Goal: Information Seeking & Learning: Learn about a topic

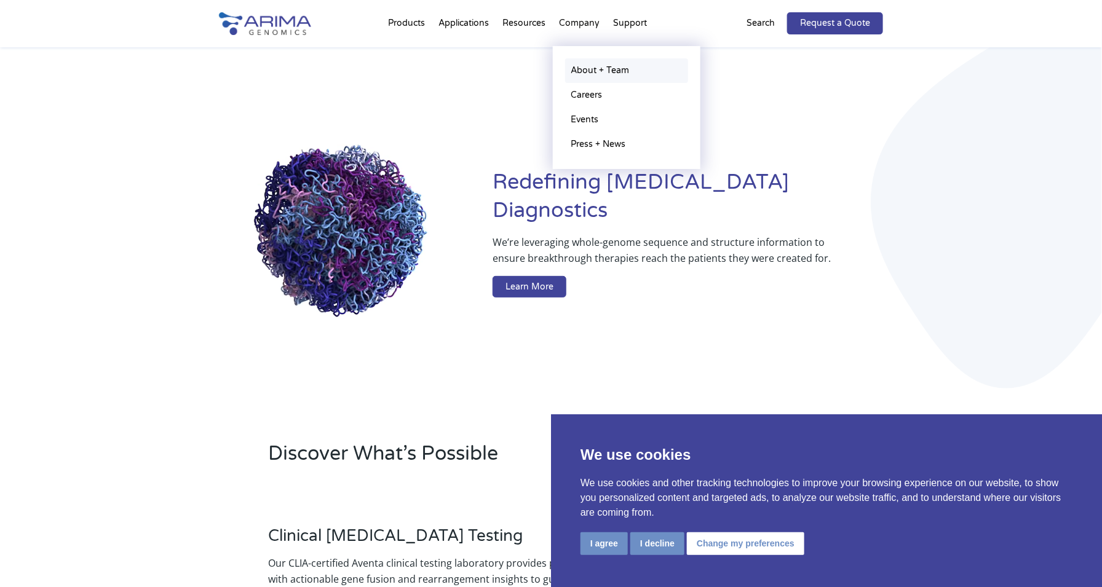
click at [616, 69] on link "About + Team" at bounding box center [626, 70] width 123 height 25
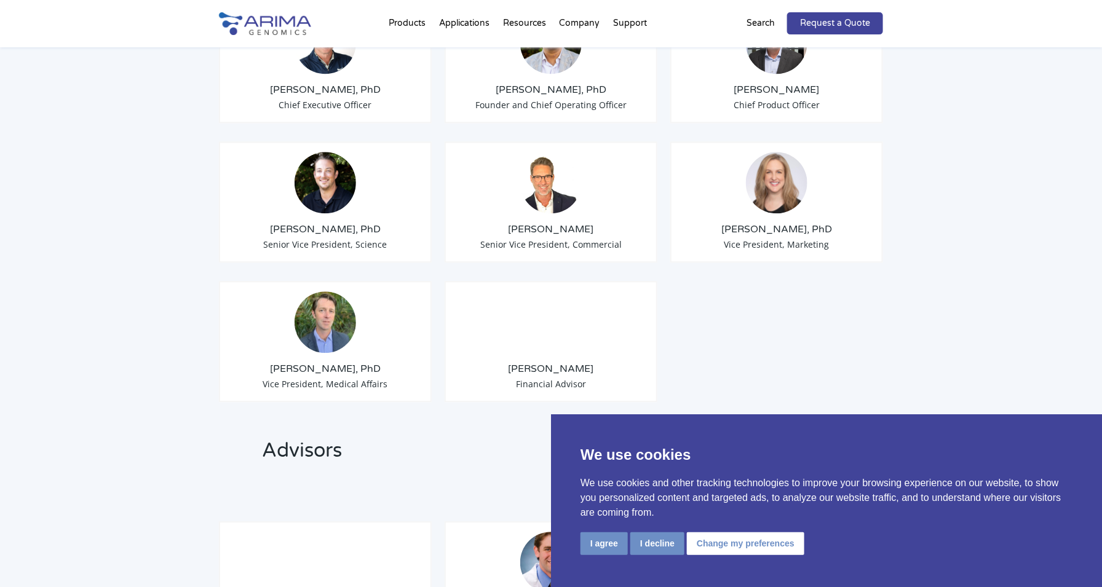
scroll to position [1137, 0]
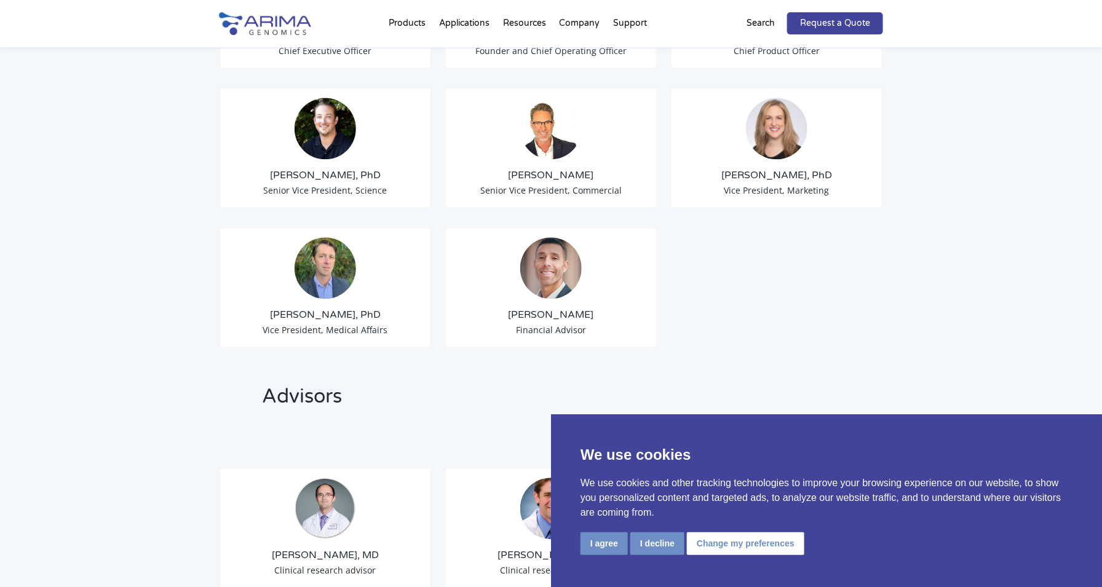
click at [315, 254] on img at bounding box center [324, 267] width 61 height 61
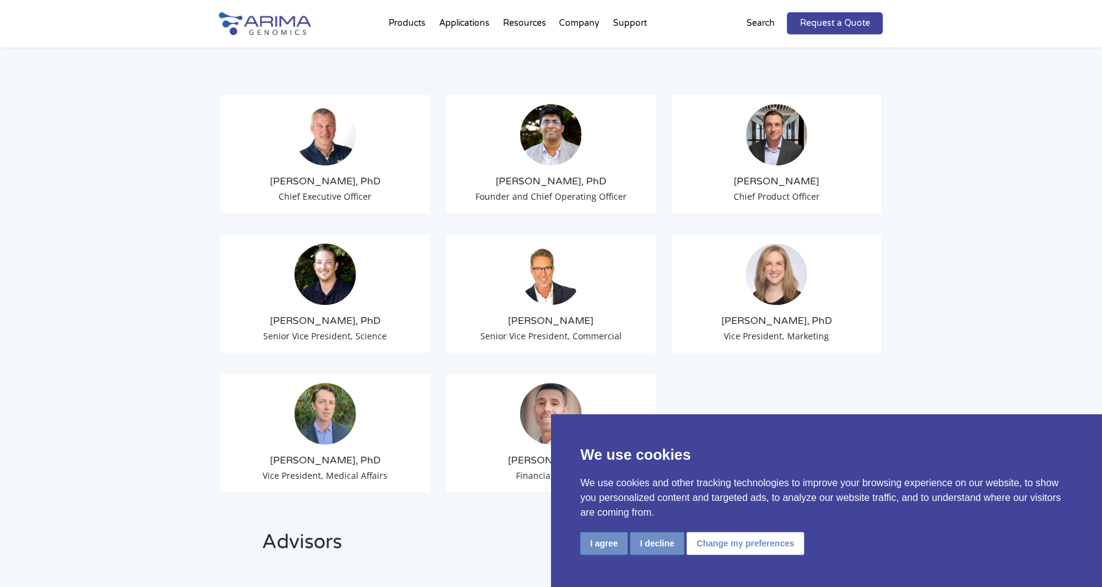
scroll to position [993, 0]
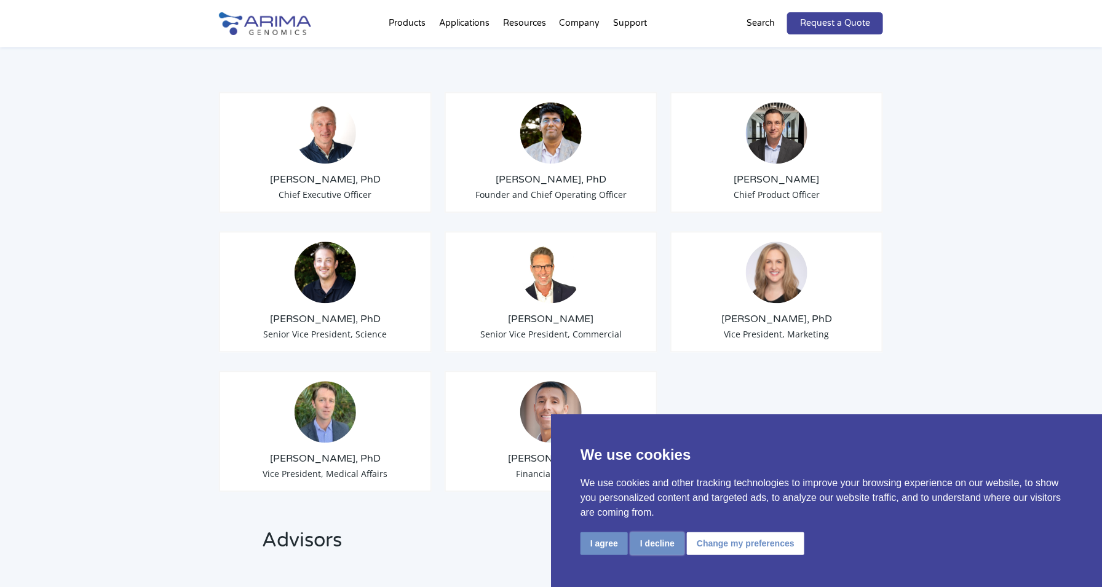
click at [658, 539] on button "I decline" at bounding box center [657, 543] width 54 height 23
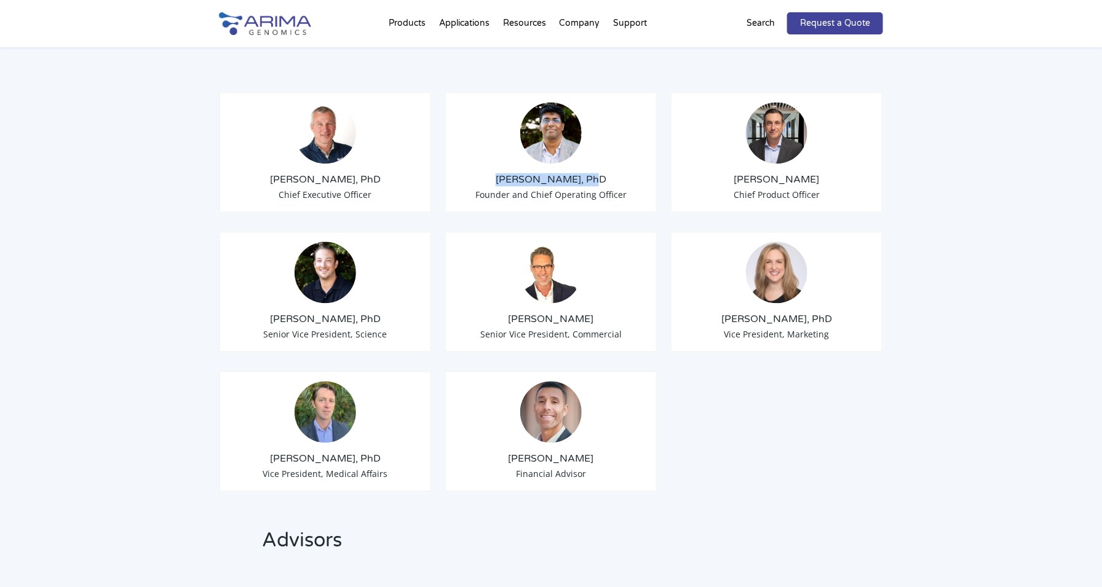
drag, startPoint x: 572, startPoint y: 163, endPoint x: 513, endPoint y: 162, distance: 59.0
click at [513, 173] on h3 "Sid Selvaraj, PhD" at bounding box center [551, 180] width 192 height 14
drag, startPoint x: 513, startPoint y: 162, endPoint x: 530, endPoint y: 162, distance: 17.2
copy h3 "Sid Selvaraj, PhD"
click at [746, 389] on div "Tom Willis, PhD Chief Executive Officer Sid Selvaraj, PhD Founder and Chief Ope…" at bounding box center [551, 285] width 664 height 449
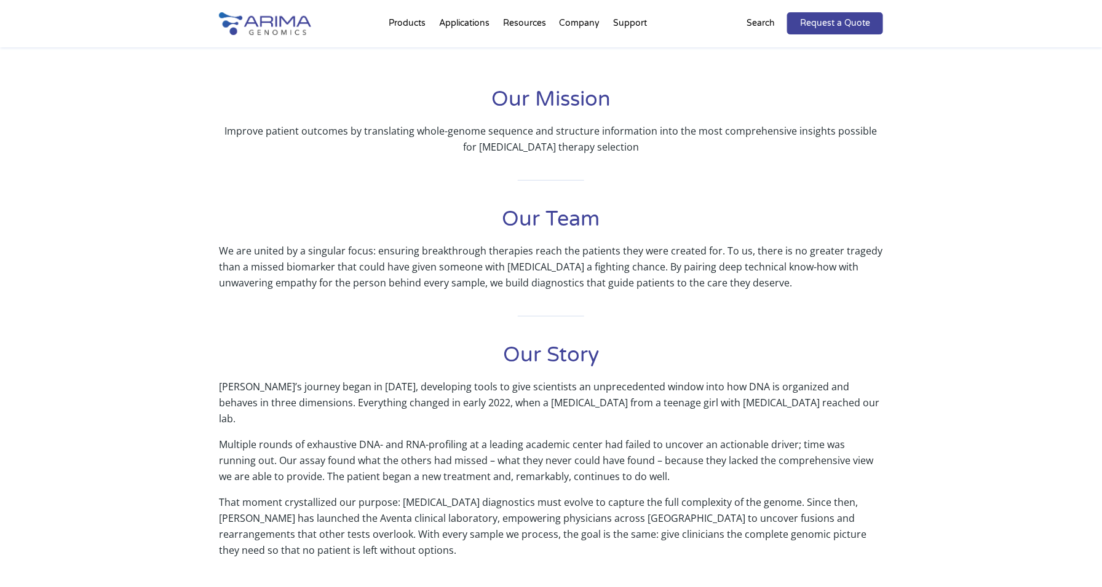
scroll to position [0, 0]
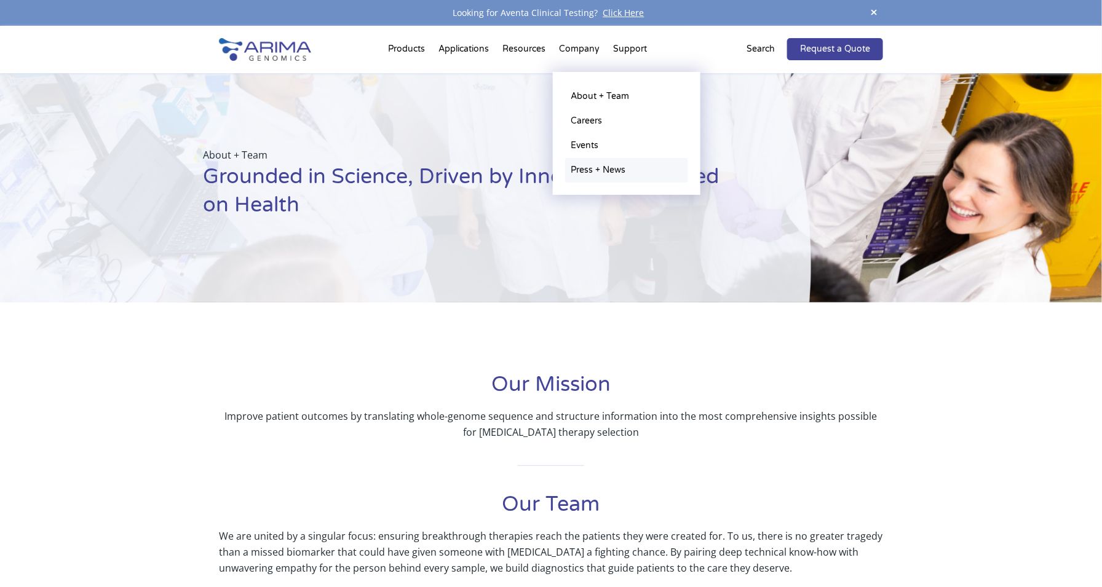
click at [588, 167] on link "Press + News" at bounding box center [626, 170] width 123 height 25
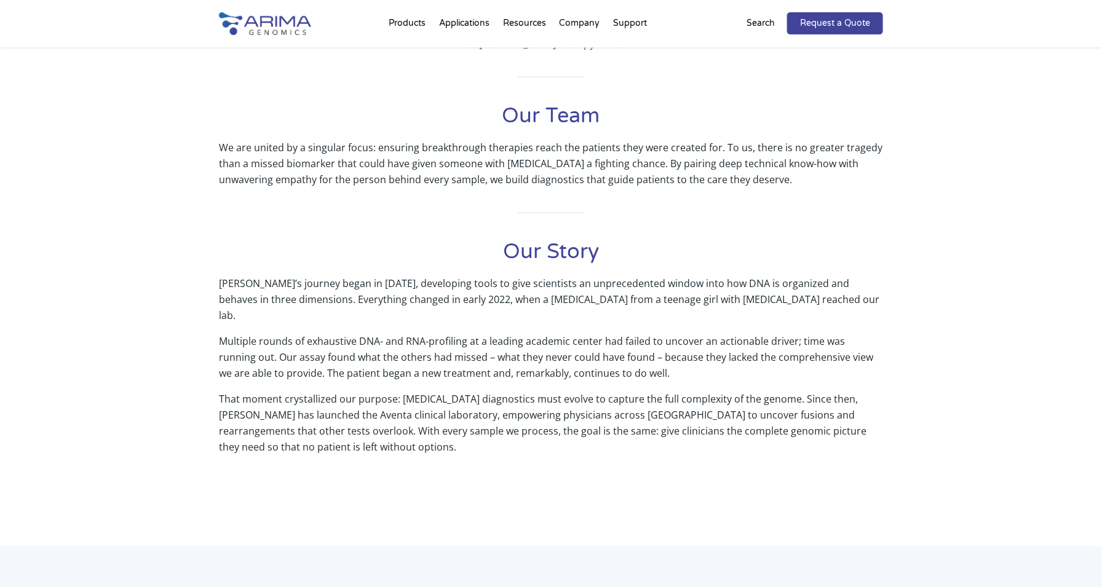
scroll to position [395, 0]
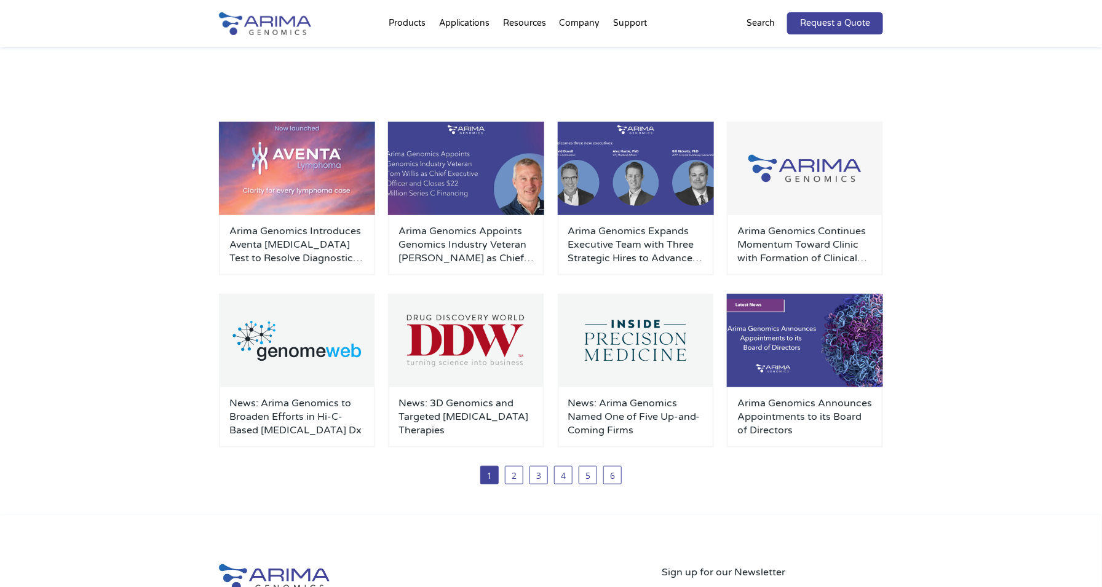
scroll to position [136, 0]
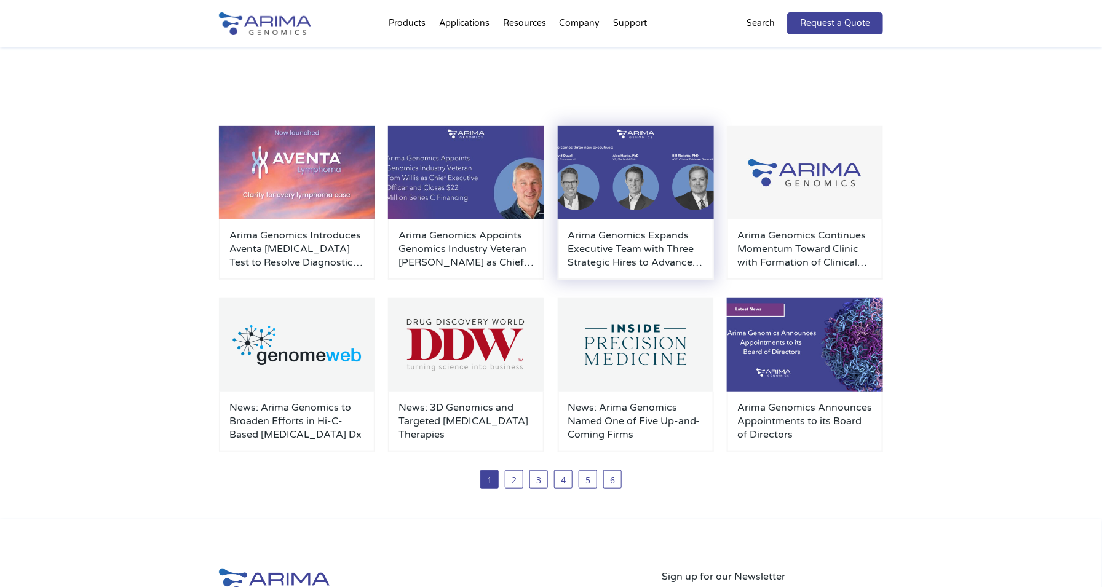
click at [639, 163] on img at bounding box center [636, 172] width 156 height 93
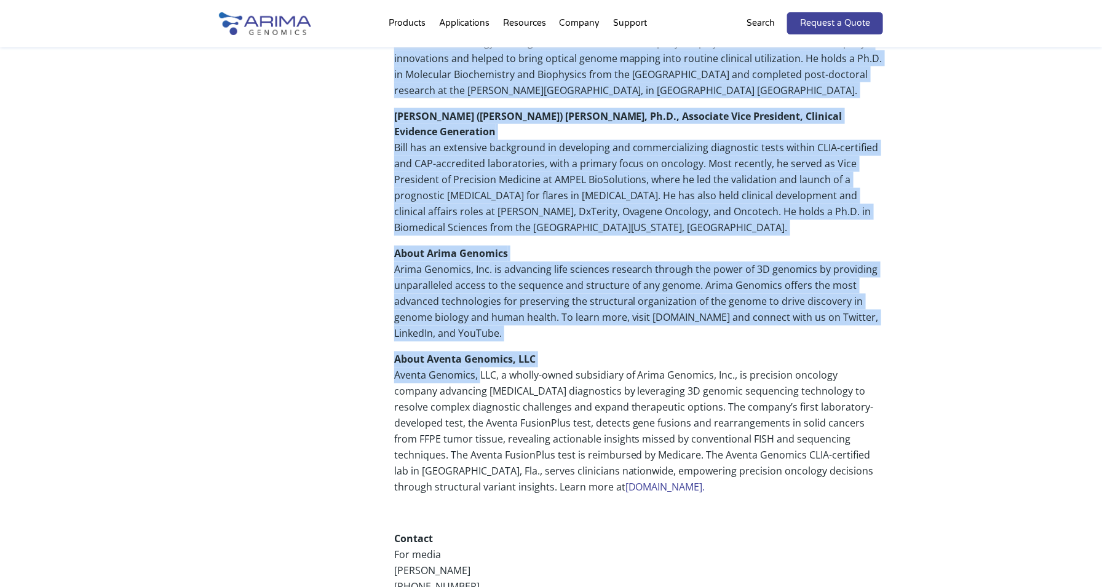
scroll to position [846, 0]
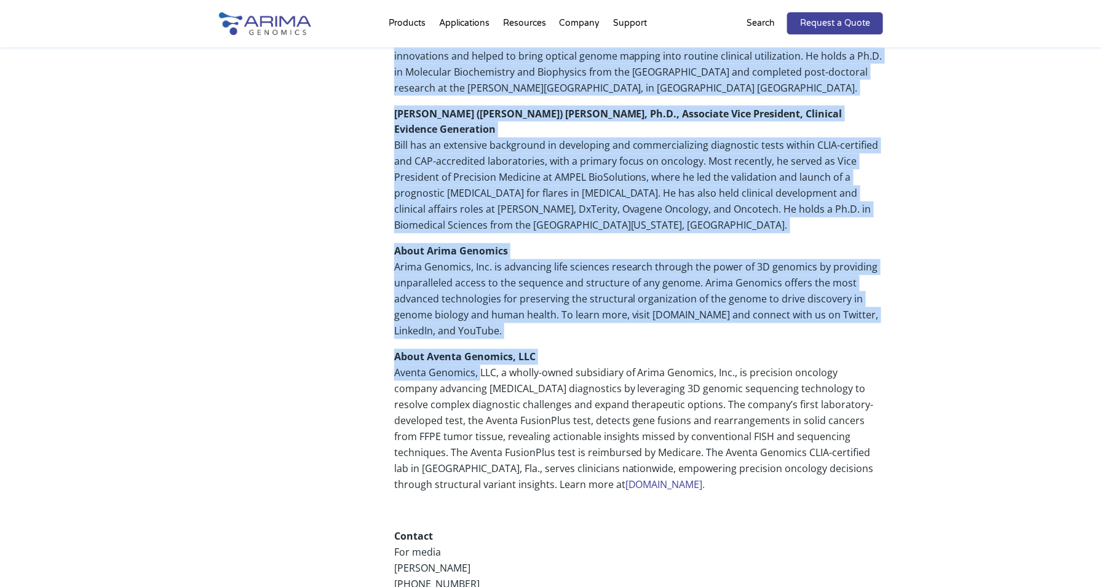
drag, startPoint x: 399, startPoint y: 66, endPoint x: 593, endPoint y: 282, distance: 290.3
drag, startPoint x: 593, startPoint y: 282, endPoint x: 509, endPoint y: 151, distance: 156.2
copy div "Three Strategic Hires to Advance Clinical Applications of 3D Genomics Share Car…"
click at [579, 243] on p "About Arima Genomics Arima Genomics, Inc. is advancing life sciences research t…" at bounding box center [638, 296] width 489 height 106
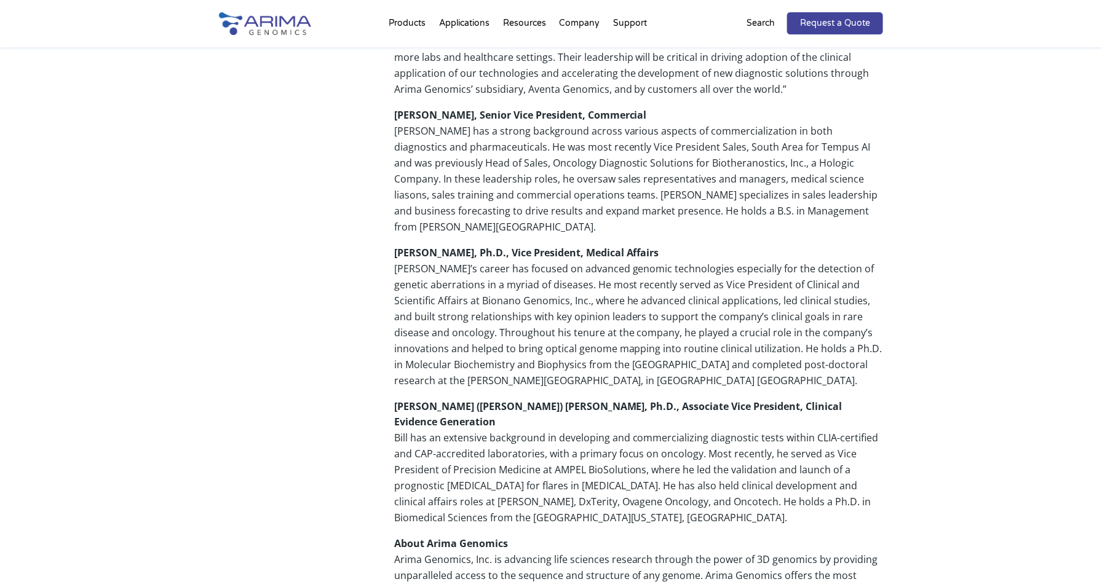
scroll to position [552, 0]
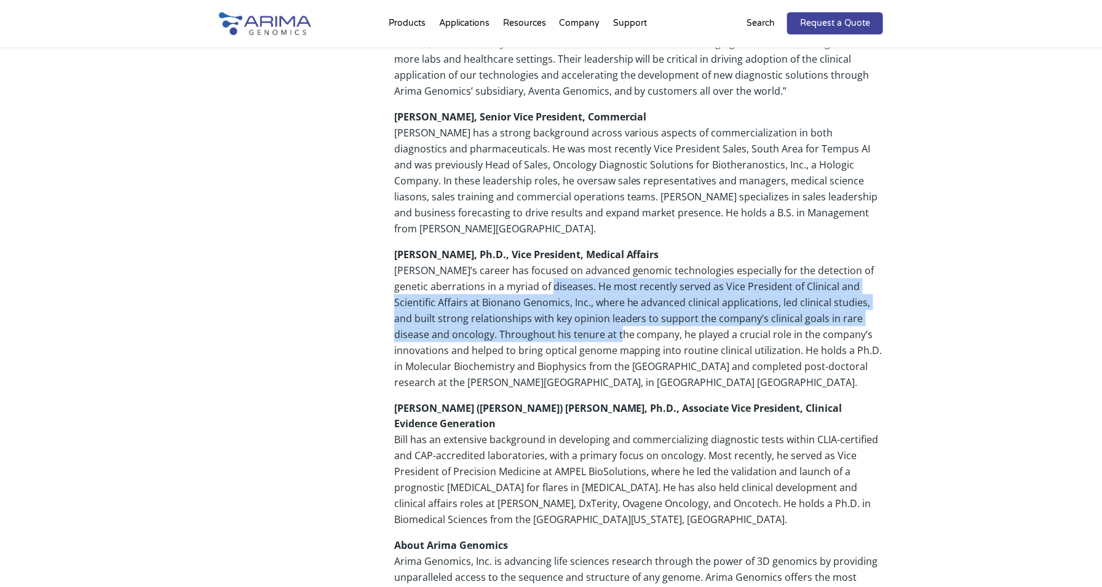
drag, startPoint x: 556, startPoint y: 254, endPoint x: 612, endPoint y: 296, distance: 70.7
click at [612, 296] on p "Alex Hastie, Ph.D., Vice President, Medical Affairs Alex’s career has focused o…" at bounding box center [638, 323] width 489 height 154
drag, startPoint x: 612, startPoint y: 296, endPoint x: 499, endPoint y: 308, distance: 114.3
click at [498, 309] on p "Alex Hastie, Ph.D., Vice President, Medical Affairs Alex’s career has focused o…" at bounding box center [638, 323] width 489 height 154
click at [636, 270] on p "Alex Hastie, Ph.D., Vice President, Medical Affairs Alex’s career has focused o…" at bounding box center [638, 323] width 489 height 154
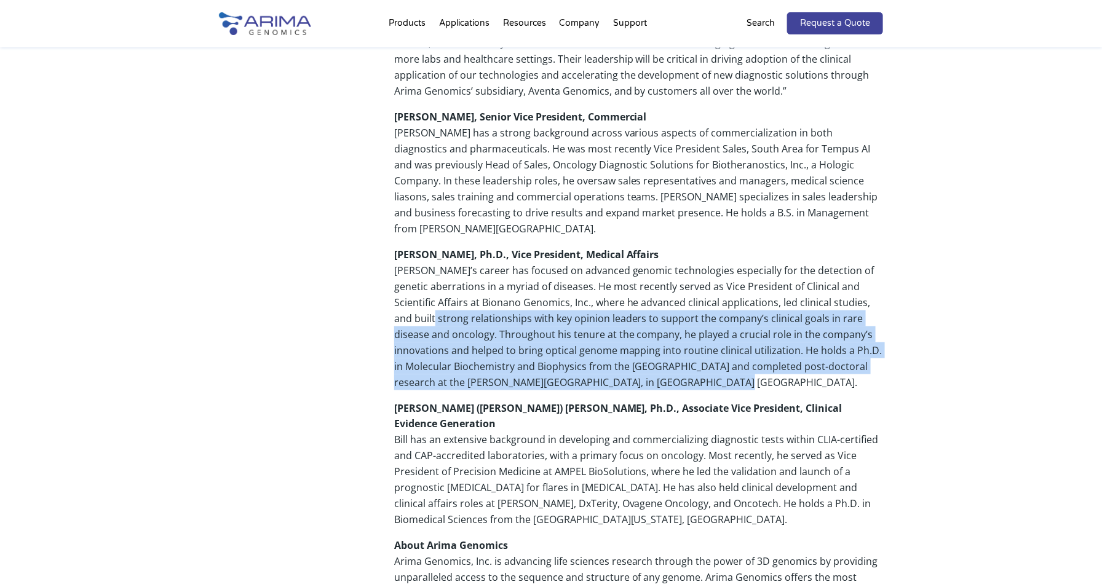
drag, startPoint x: 441, startPoint y: 288, endPoint x: 746, endPoint y: 345, distance: 310.1
click at [746, 345] on p "Alex Hastie, Ph.D., Vice President, Medical Affairs Alex’s career has focused o…" at bounding box center [638, 323] width 489 height 154
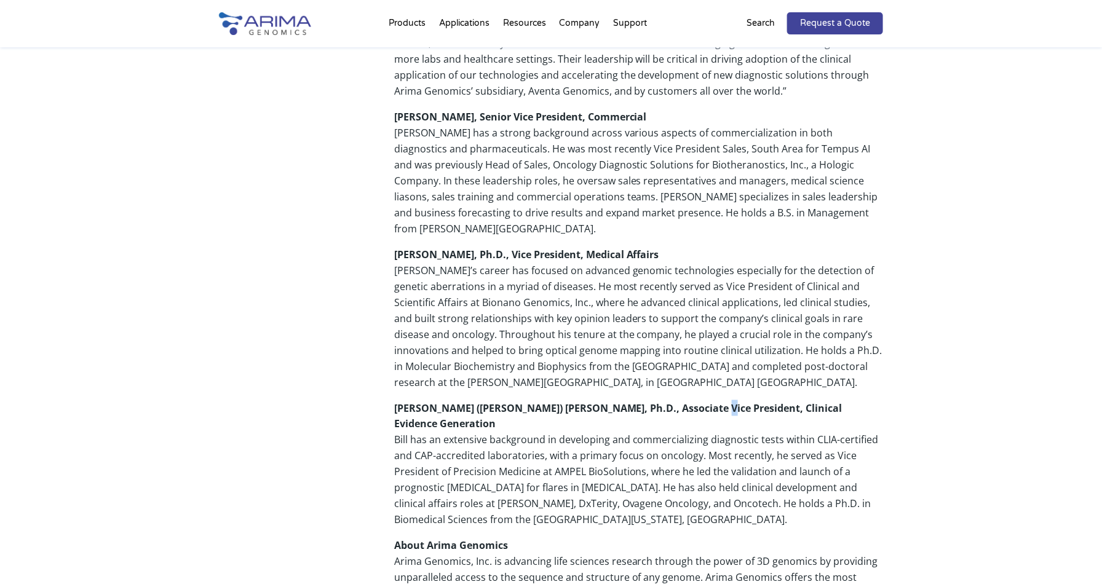
drag, startPoint x: 746, startPoint y: 345, endPoint x: 679, endPoint y: 379, distance: 75.3
click at [679, 401] on strong "William (Bill) Ricketts, Ph.D., Associate Vice President, Clinical Evidence Gen…" at bounding box center [618, 416] width 448 height 30
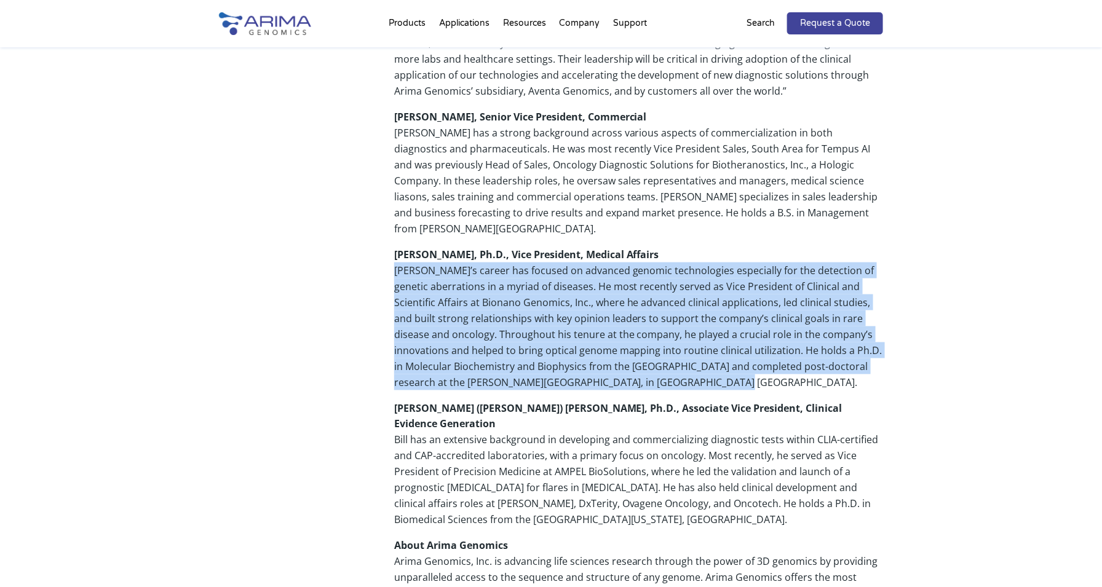
drag, startPoint x: 663, startPoint y: 353, endPoint x: 384, endPoint y: 242, distance: 299.9
click at [384, 242] on div "Share Carlsbad, Calif.- February 19, 2025 – Arima Genomics, Inc., a company lev…" at bounding box center [551, 307] width 664 height 1275
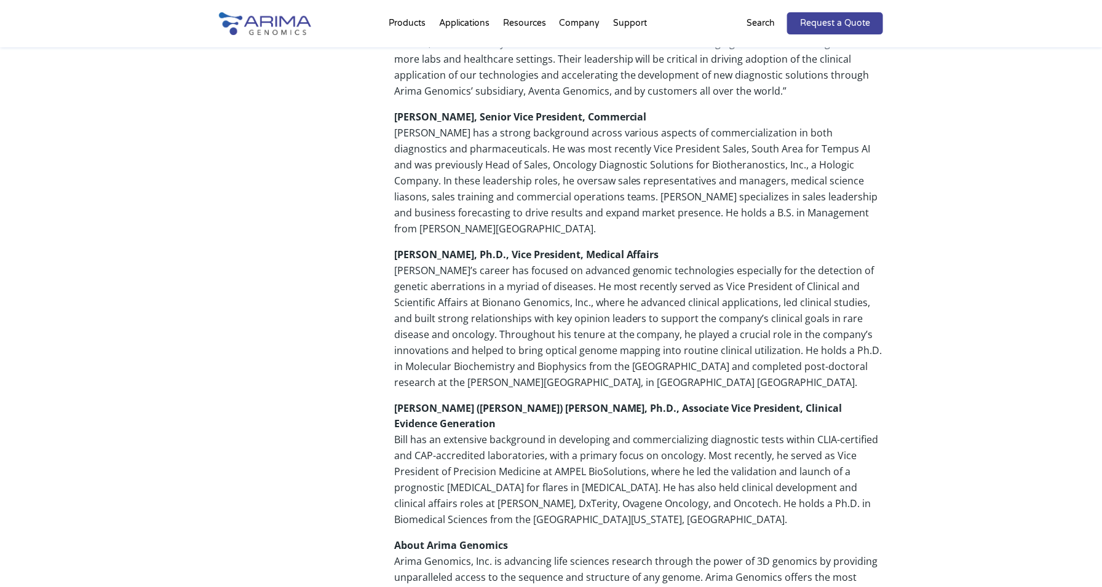
click at [699, 109] on p "David Duvall, Senior Vice President, Commercial David has a strong background a…" at bounding box center [638, 178] width 489 height 138
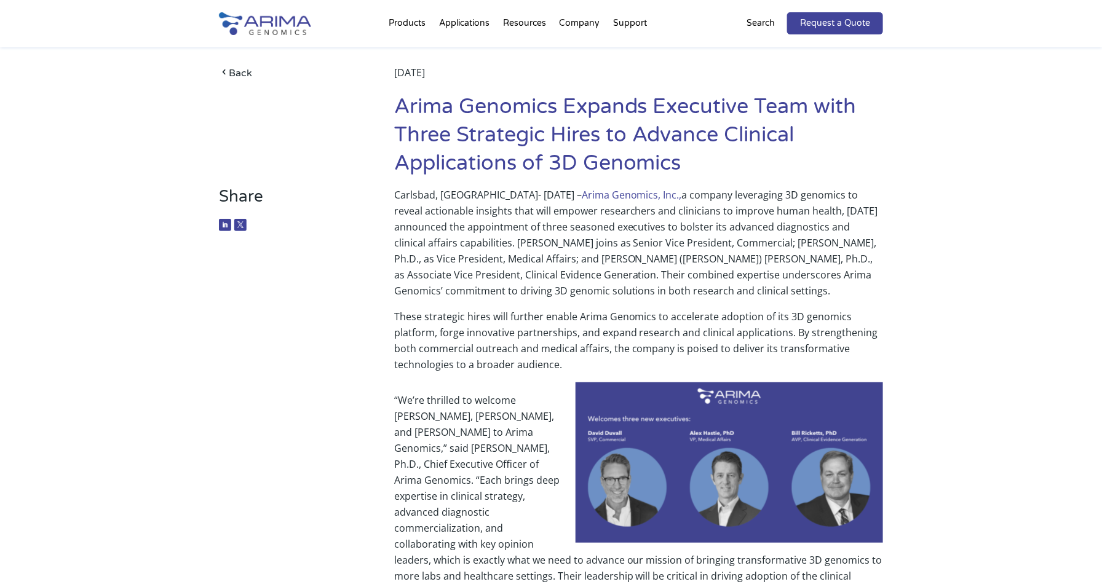
scroll to position [0, 0]
